Goal: Navigation & Orientation: Find specific page/section

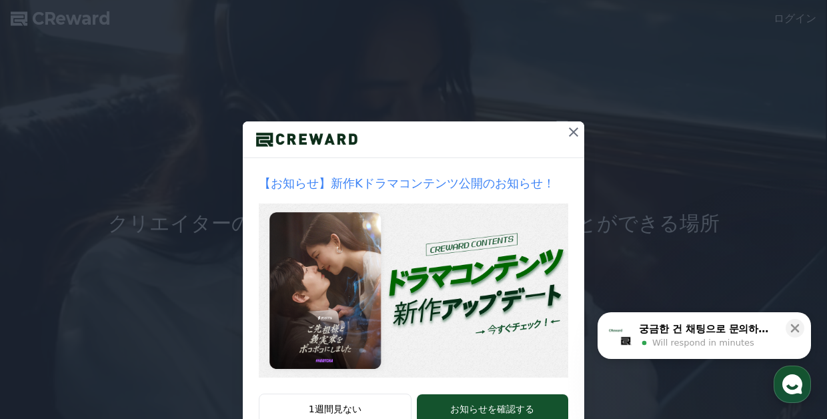
scroll to position [67, 0]
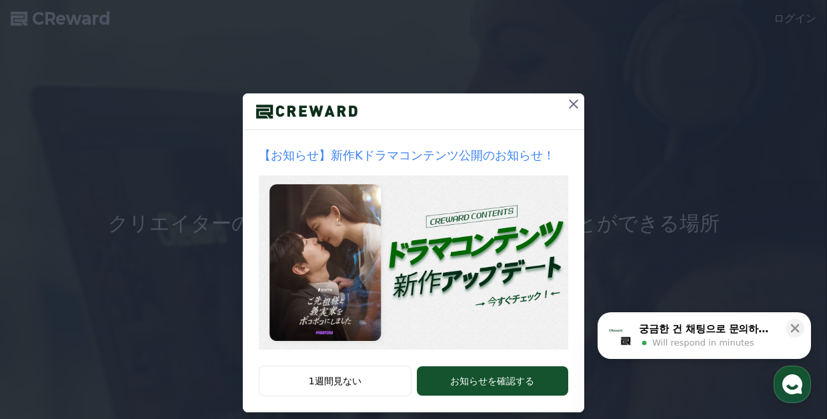
click at [569, 105] on icon at bounding box center [574, 104] width 16 height 16
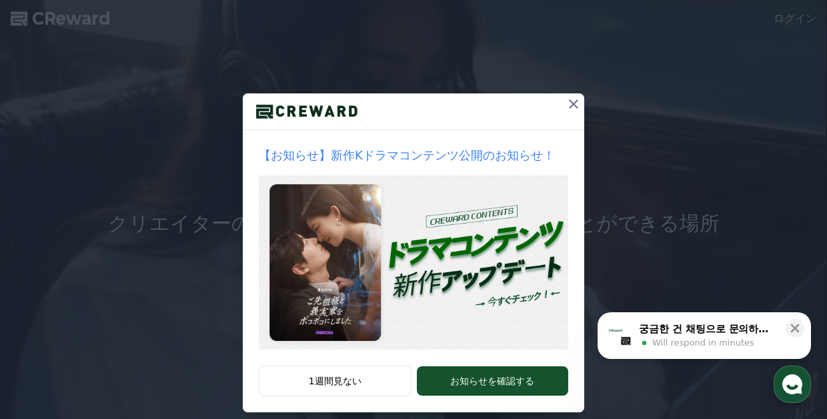
scroll to position [0, 0]
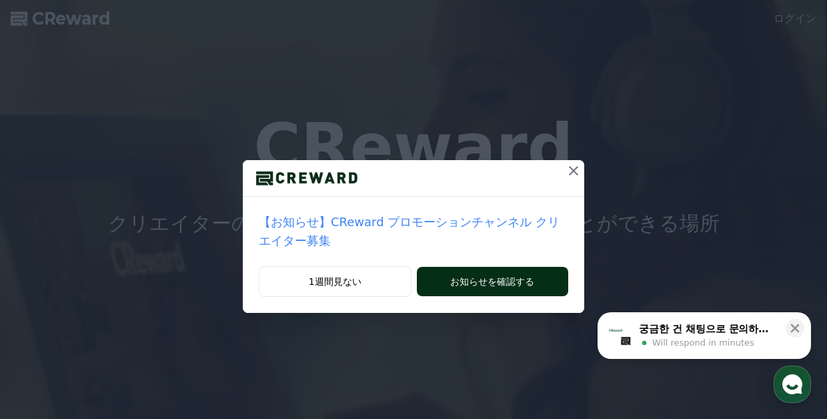
click at [528, 278] on button "お知らせを確認する" at bounding box center [492, 281] width 151 height 29
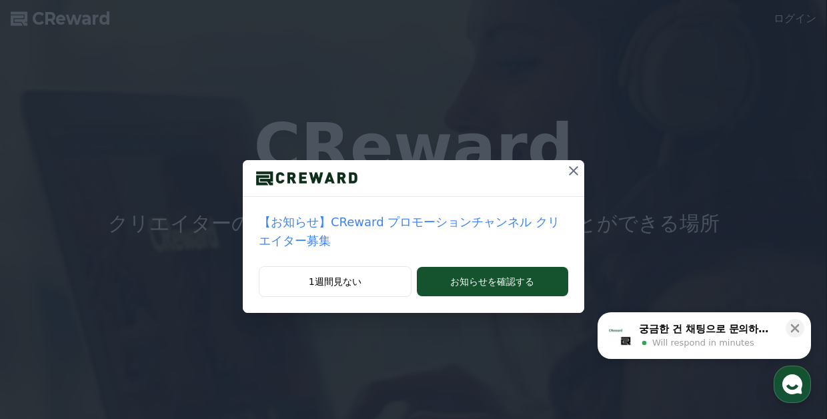
click at [566, 163] on icon at bounding box center [574, 171] width 16 height 16
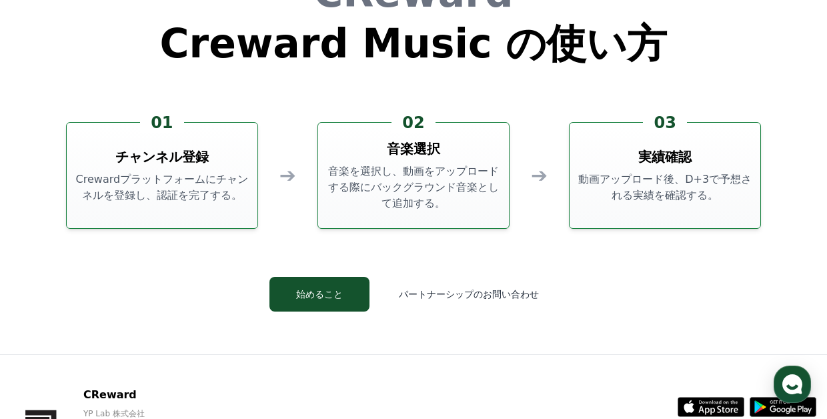
scroll to position [3615, 0]
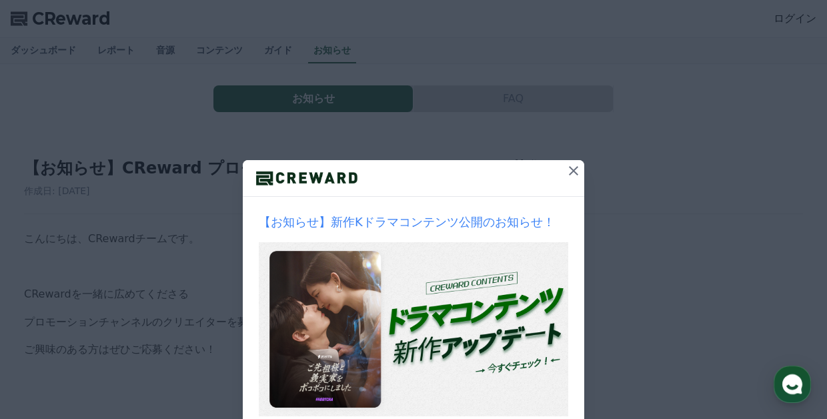
scroll to position [2, 0]
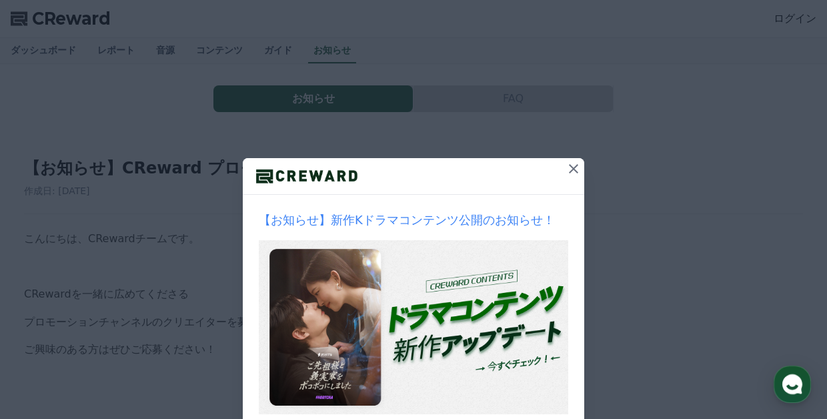
click at [572, 167] on icon at bounding box center [573, 168] width 9 height 9
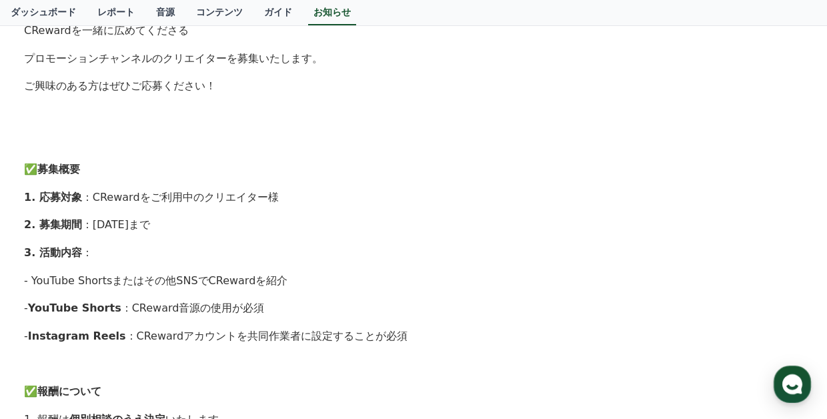
scroll to position [0, 0]
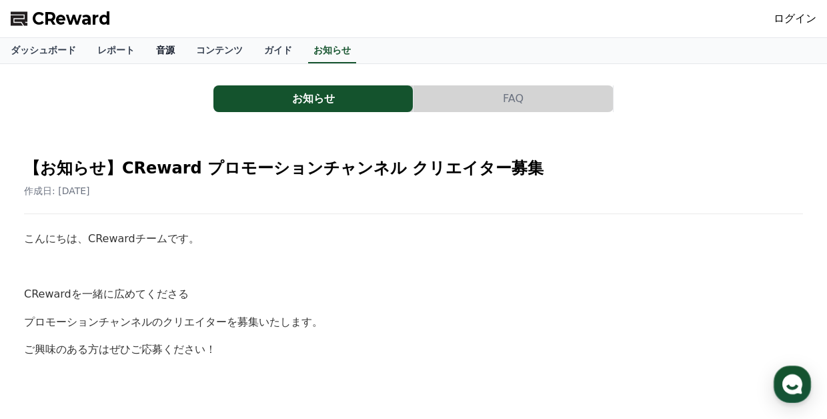
click at [161, 46] on link "音源" at bounding box center [165, 50] width 40 height 25
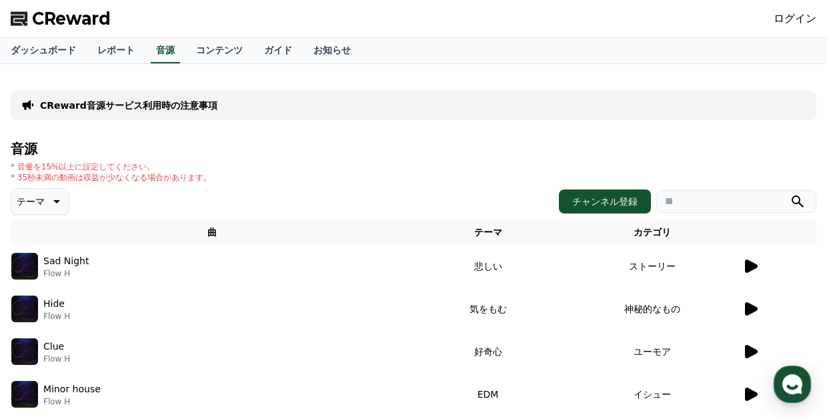
click at [748, 264] on icon at bounding box center [751, 266] width 13 height 13
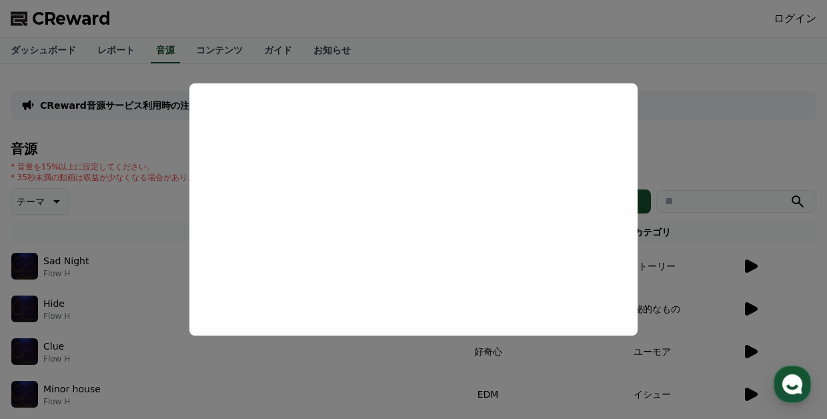
click at [754, 112] on button "close modal" at bounding box center [413, 209] width 827 height 419
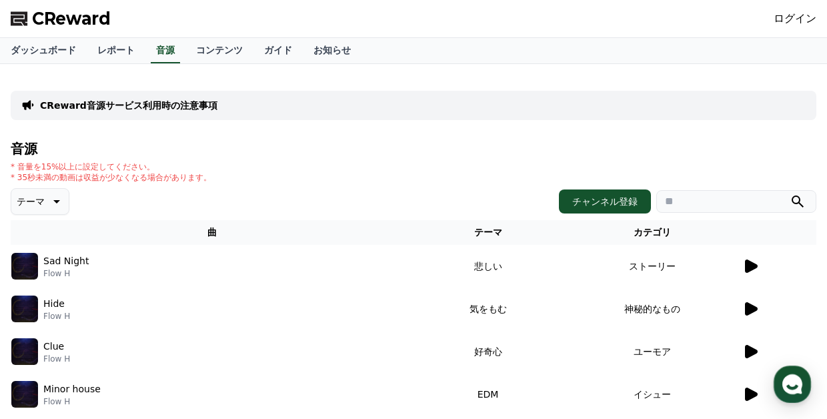
scroll to position [456, 0]
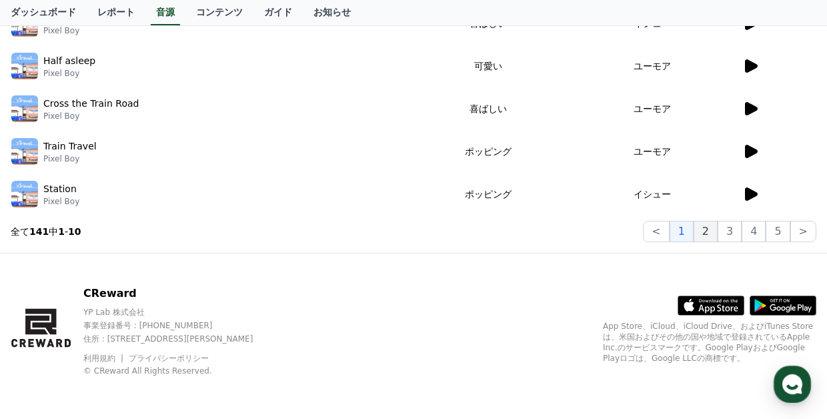
click at [707, 225] on button "2" at bounding box center [706, 231] width 24 height 21
